Goal: Navigation & Orientation: Understand site structure

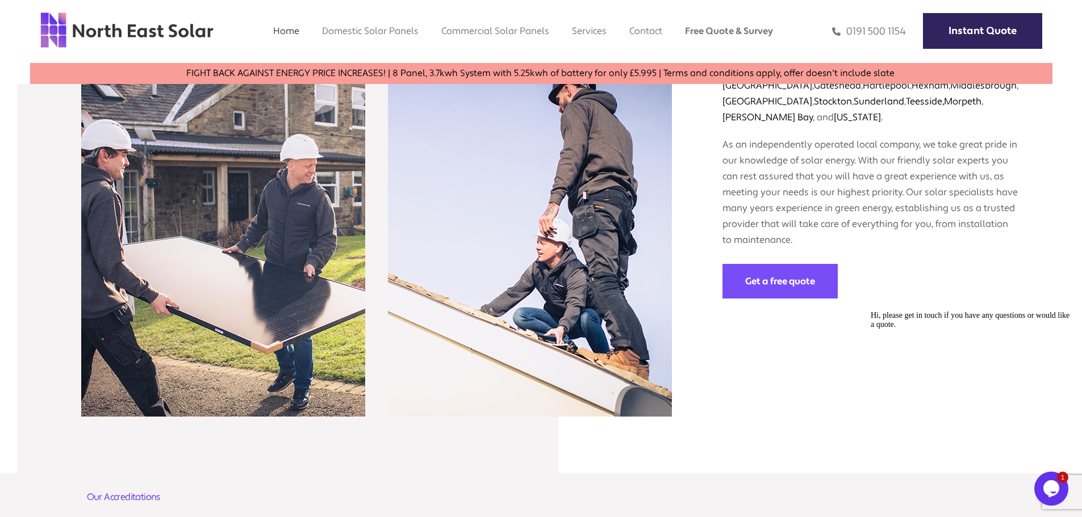
scroll to position [1590, 0]
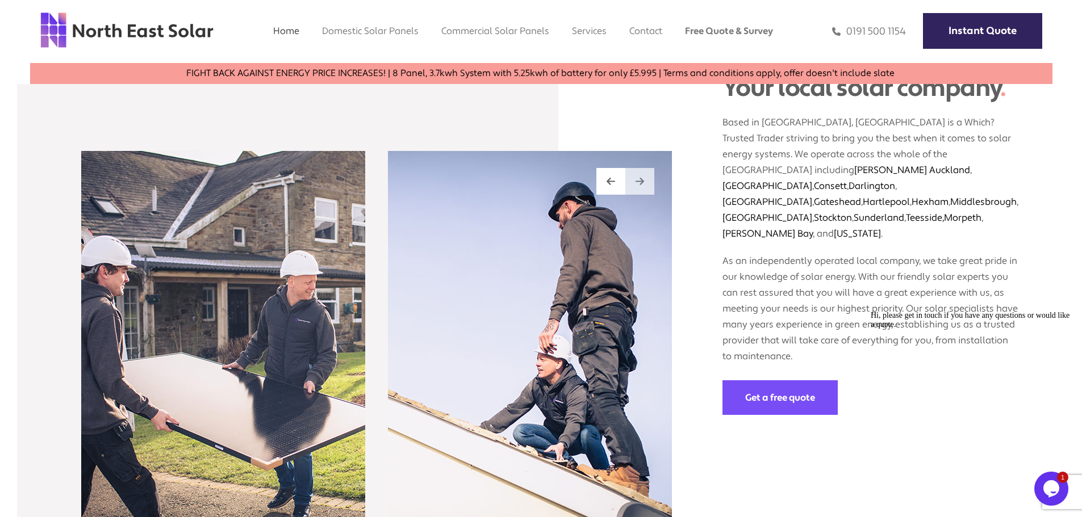
click at [638, 168] on div at bounding box center [639, 181] width 29 height 27
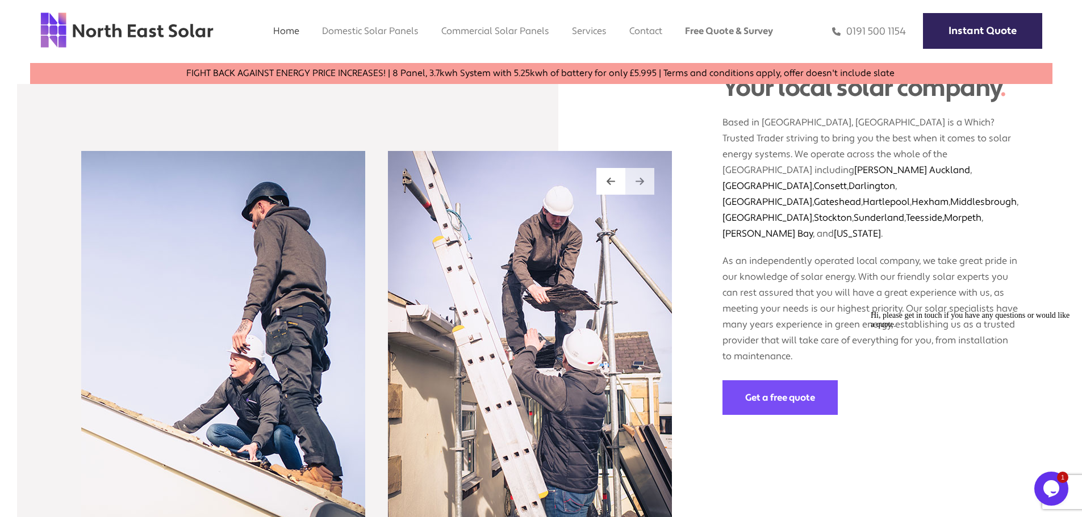
click at [638, 168] on div at bounding box center [639, 181] width 29 height 27
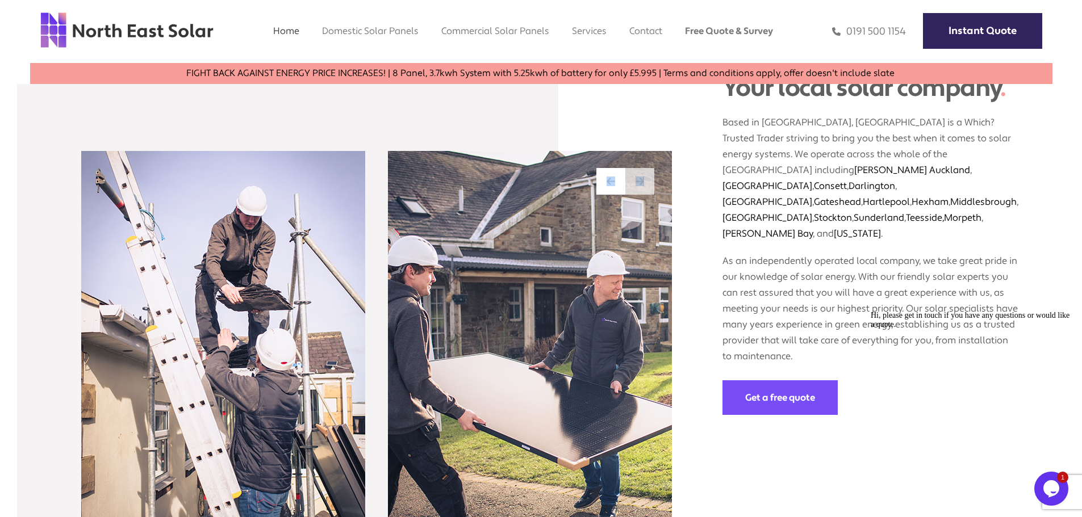
click at [638, 168] on div at bounding box center [639, 181] width 29 height 27
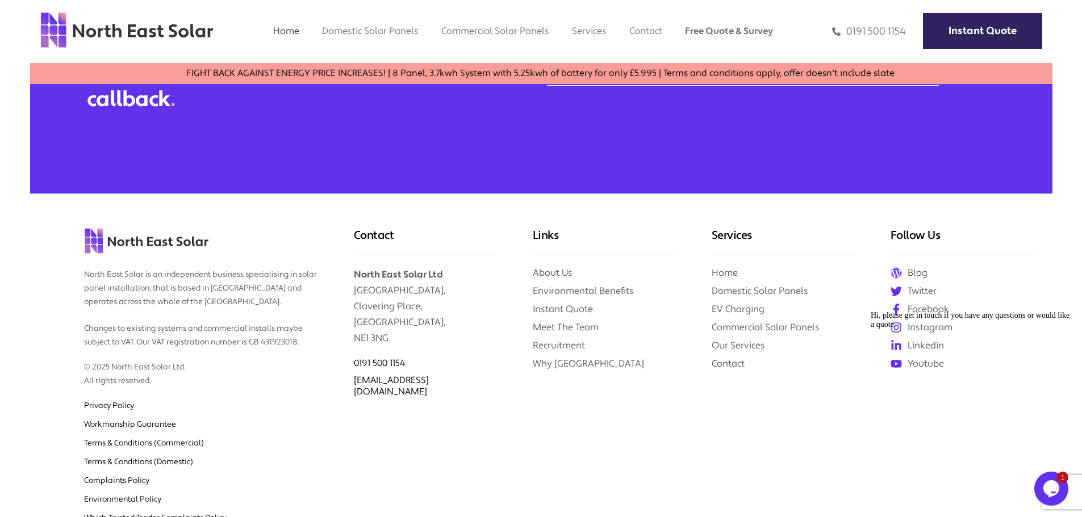
scroll to position [4828, 0]
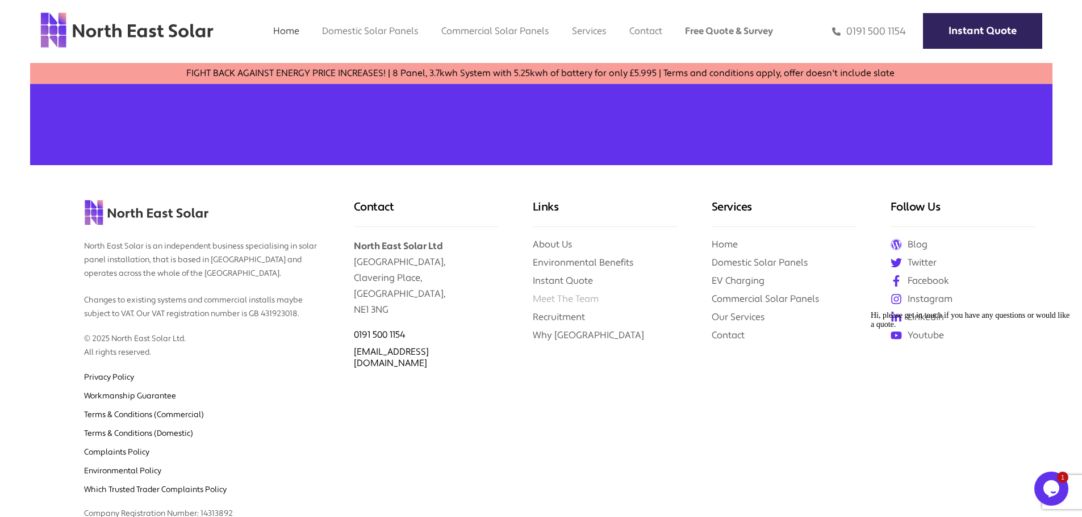
click at [593, 293] on link "Meet The Team" at bounding box center [566, 299] width 66 height 12
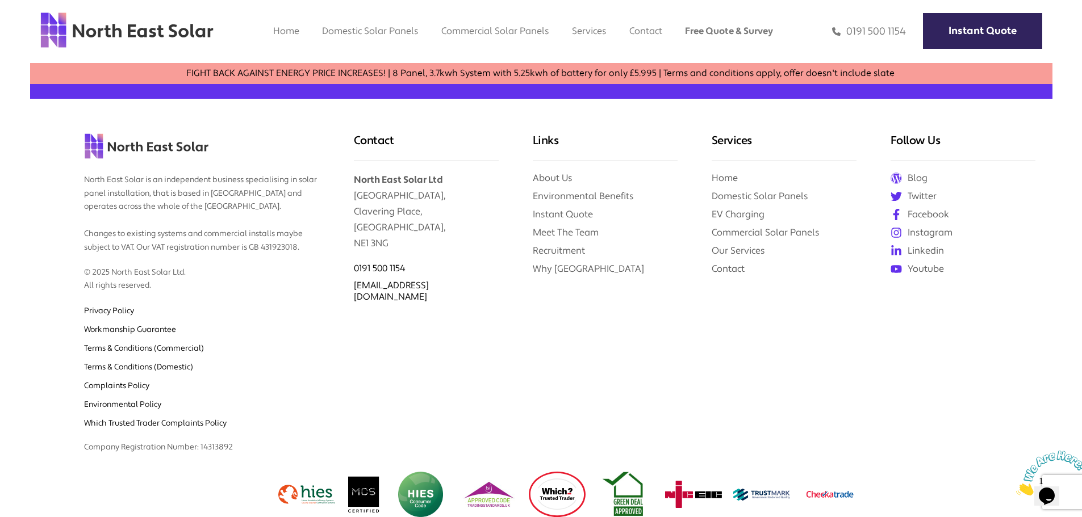
scroll to position [1119, 0]
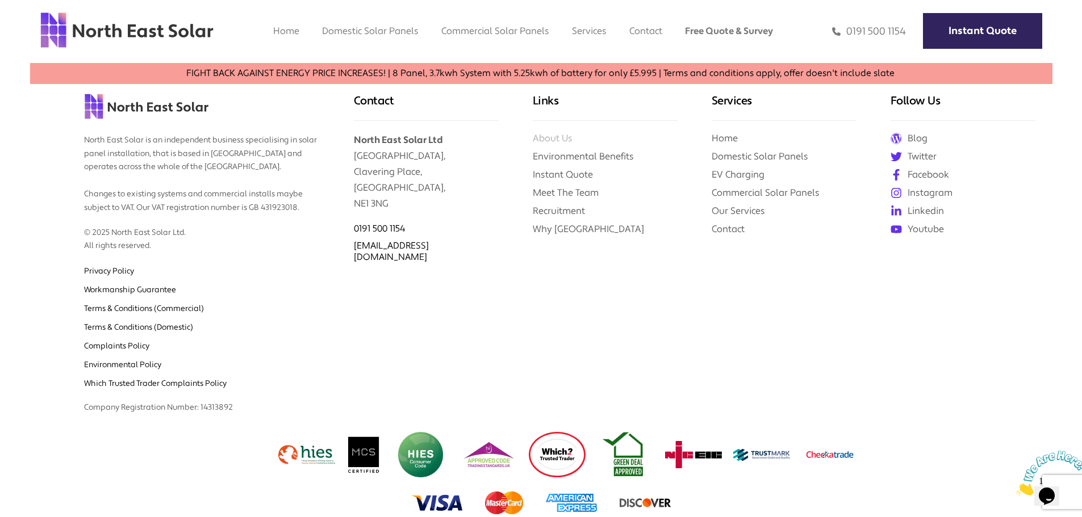
click at [552, 140] on link "About Us" at bounding box center [553, 138] width 40 height 12
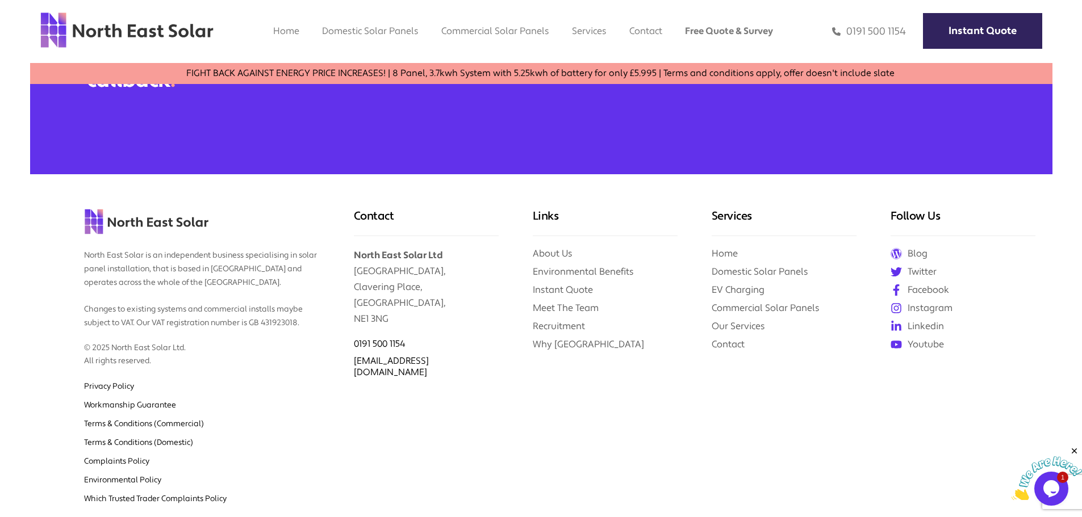
scroll to position [2499, 0]
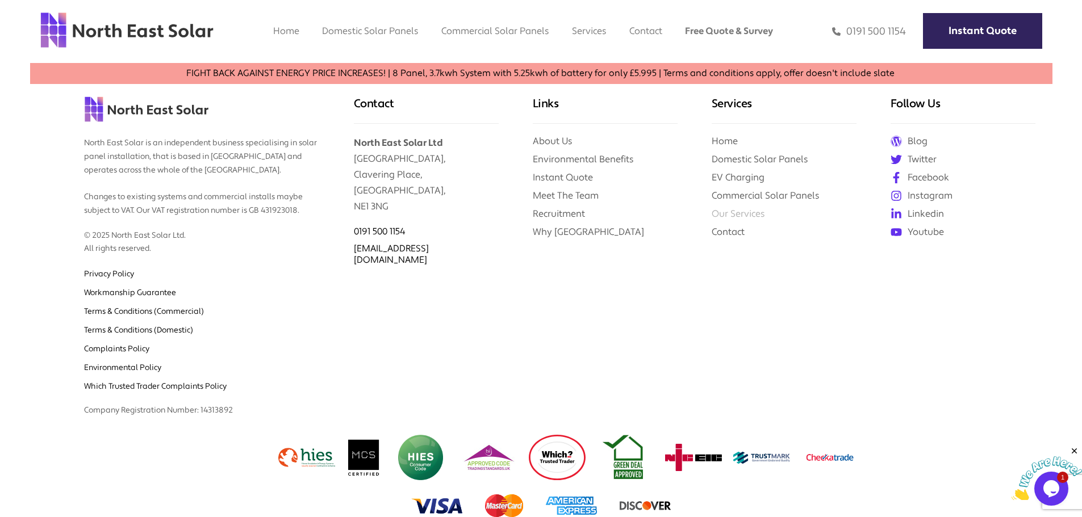
click at [750, 212] on link "Our Services" at bounding box center [738, 214] width 53 height 12
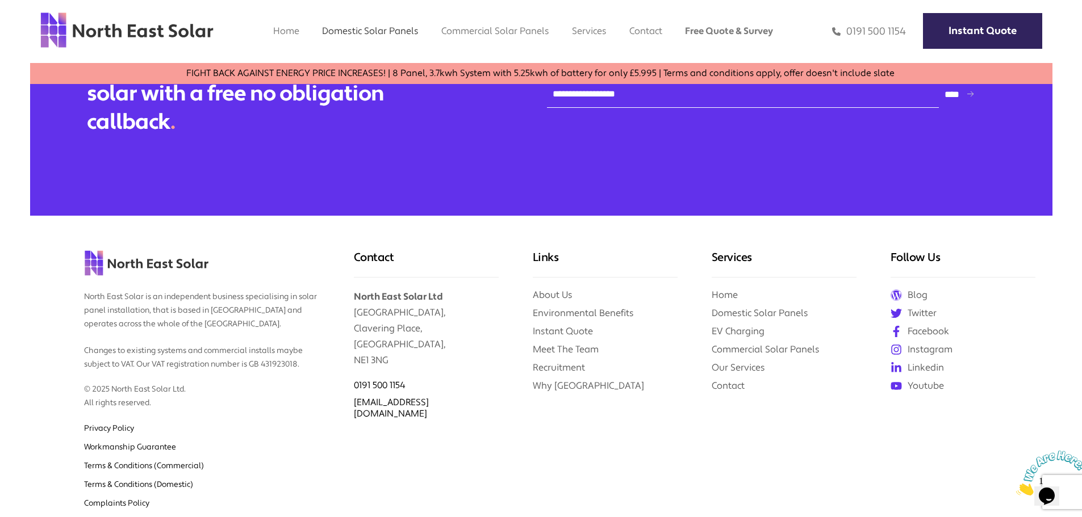
scroll to position [2897, 0]
